Goal: Information Seeking & Learning: Learn about a topic

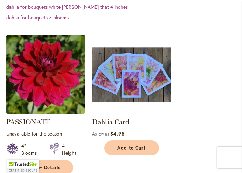
scroll to position [253, 0]
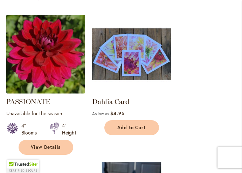
click at [48, 69] on img at bounding box center [45, 54] width 83 height 83
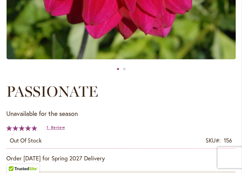
scroll to position [274, 0]
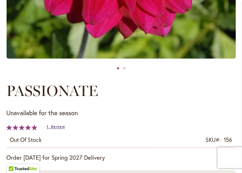
click at [57, 127] on span "Review" at bounding box center [58, 126] width 14 height 5
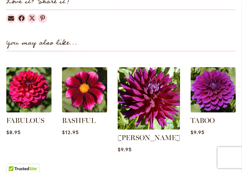
scroll to position [735, 0]
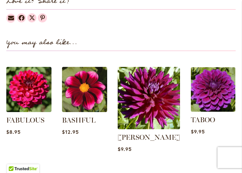
click at [202, 96] on img at bounding box center [213, 89] width 47 height 47
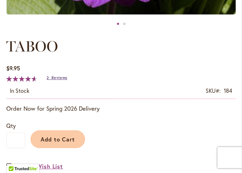
click at [58, 79] on span "Reviews" at bounding box center [59, 77] width 16 height 5
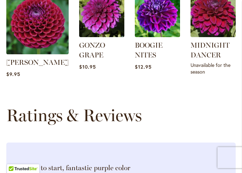
scroll to position [764, 0]
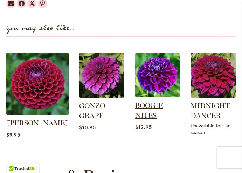
click at [140, 119] on link "BOOGIE NITES" at bounding box center [149, 110] width 28 height 18
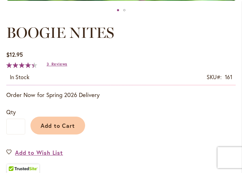
scroll to position [333, 0]
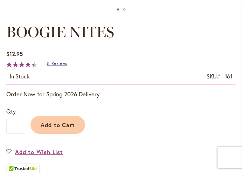
click at [52, 64] on span "Reviews" at bounding box center [59, 63] width 16 height 5
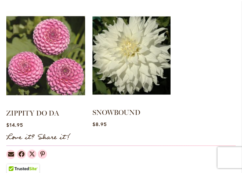
scroll to position [620, 0]
